Goal: Use online tool/utility: Utilize a website feature to perform a specific function

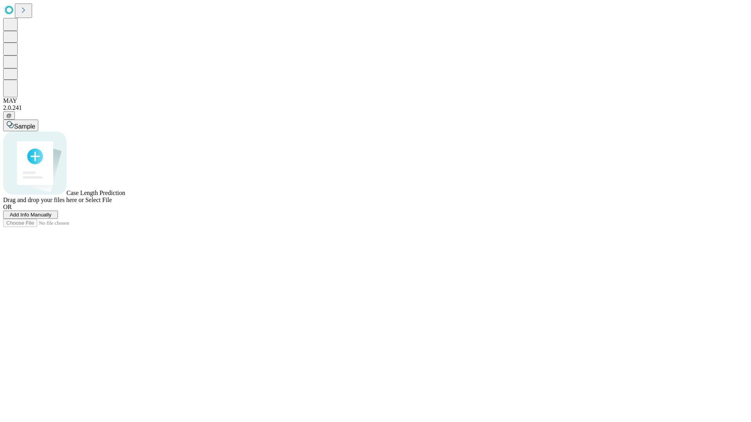
click at [52, 218] on span "Add Info Manually" at bounding box center [31, 215] width 42 height 6
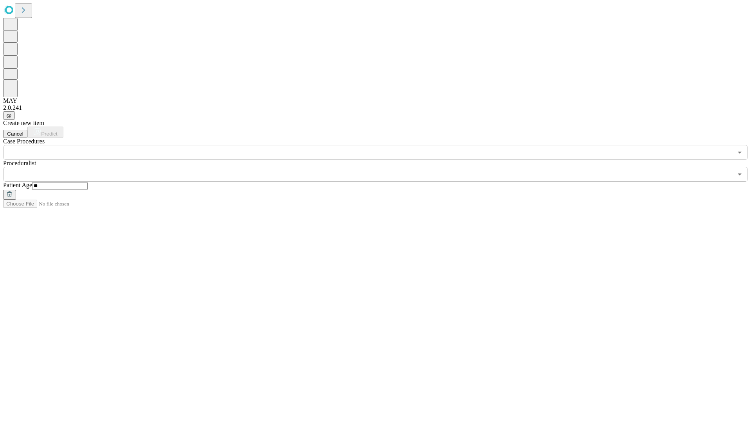
type input "**"
click at [381, 167] on input "text" at bounding box center [367, 174] width 729 height 15
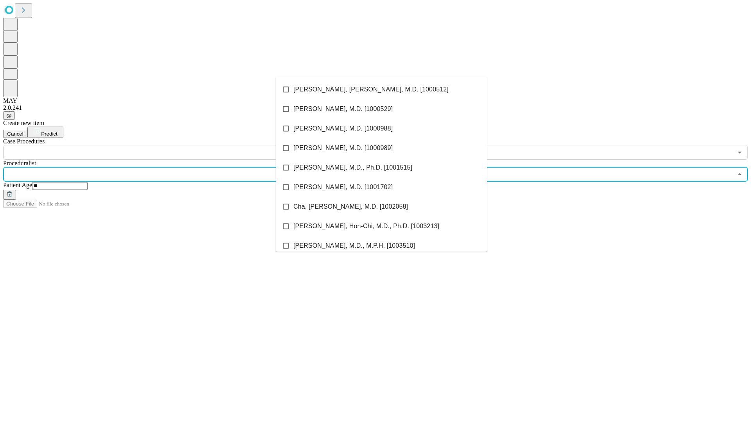
click at [381, 90] on li "[PERSON_NAME], [PERSON_NAME], M.D. [1000512]" at bounding box center [381, 90] width 211 height 20
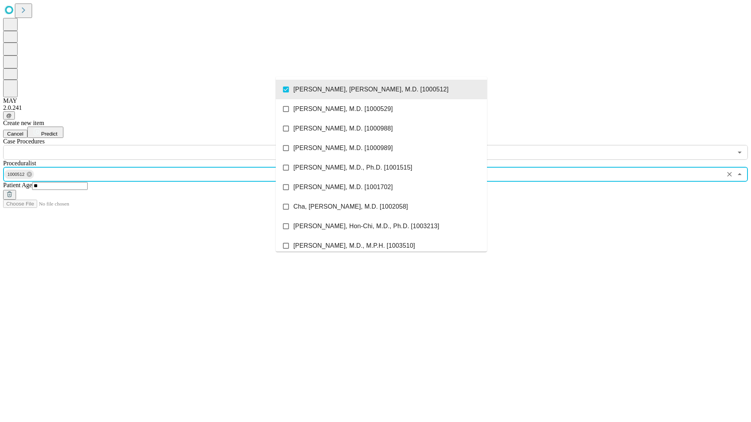
click at [164, 145] on input "text" at bounding box center [367, 152] width 729 height 15
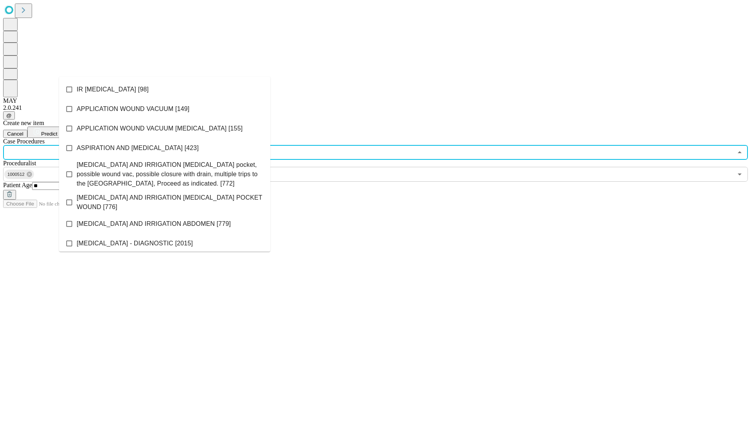
click at [165, 90] on li "IR [MEDICAL_DATA] [98]" at bounding box center [164, 90] width 211 height 20
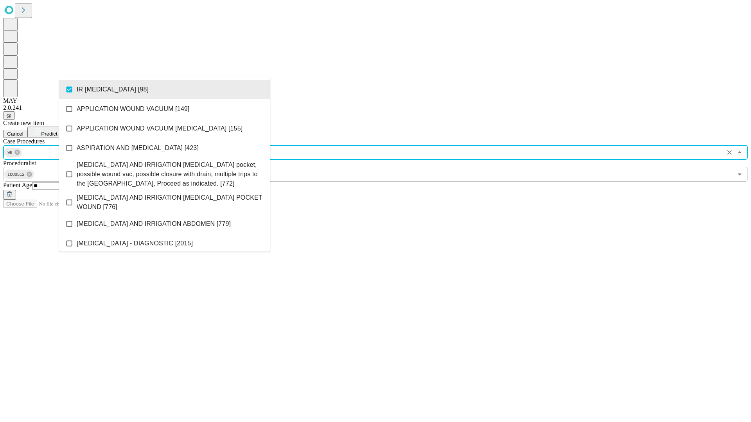
click at [57, 131] on span "Predict" at bounding box center [49, 134] width 16 height 6
